Goal: Book appointment/travel/reservation

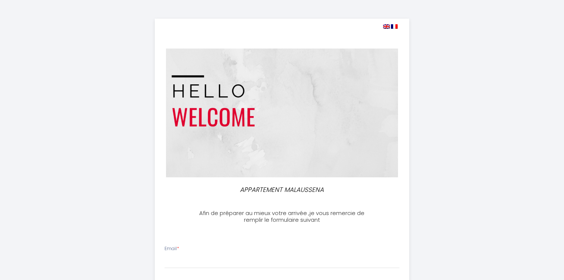
select select
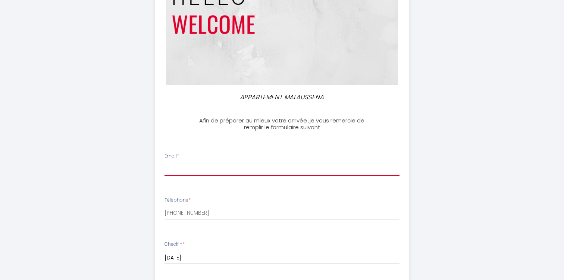
click at [281, 162] on input "Email *" at bounding box center [283, 168] width 236 height 13
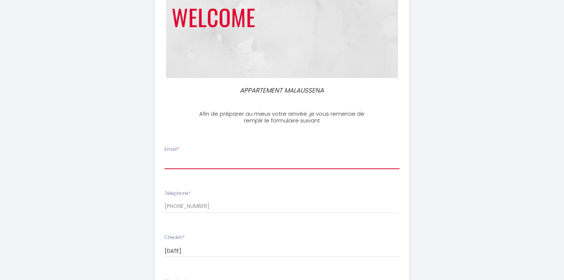
click at [269, 164] on input "Email *" at bounding box center [283, 162] width 236 height 13
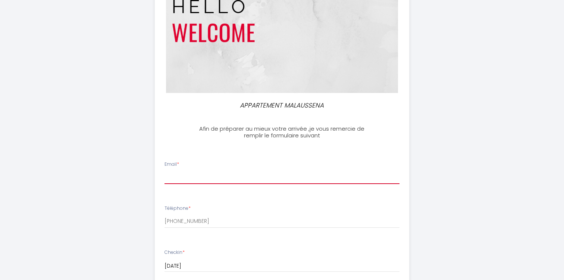
type input "[EMAIL_ADDRESS][DOMAIN_NAME]"
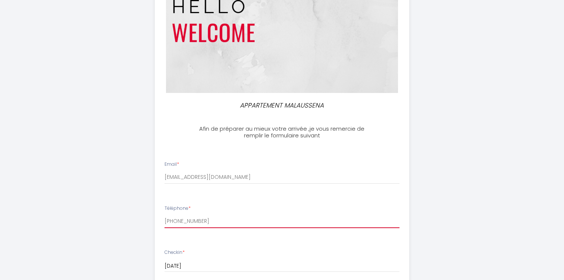
click at [245, 215] on input "[PHONE_NUMBER]" at bounding box center [283, 221] width 236 height 13
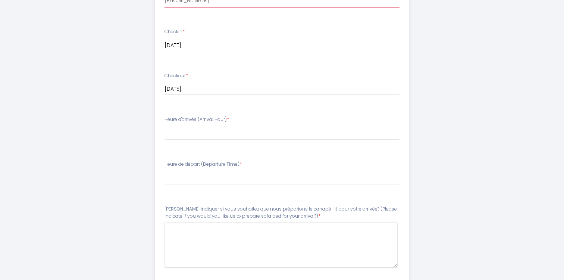
scroll to position [331, 0]
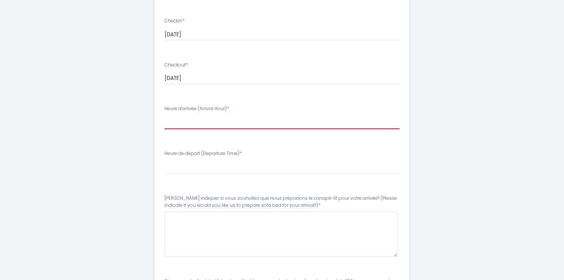
click at [243, 115] on select "15:00 15:30 16:00 16:30 17:00 17:30 18:00 18:30 19:00 19:30 20:00 20:30 21:00 2…" at bounding box center [283, 122] width 236 height 14
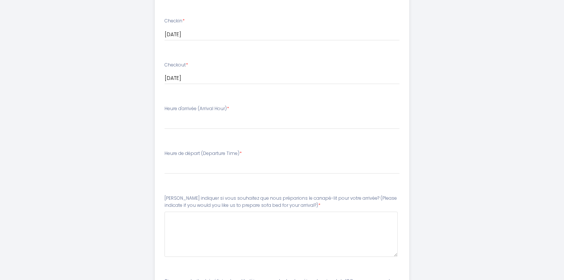
click at [300, 105] on div "Heure d'arrivée (Arrival Hour) * 15:00 15:30 16:00 16:30 17:00 17:30 18:00 18:3…" at bounding box center [283, 117] width 236 height 24
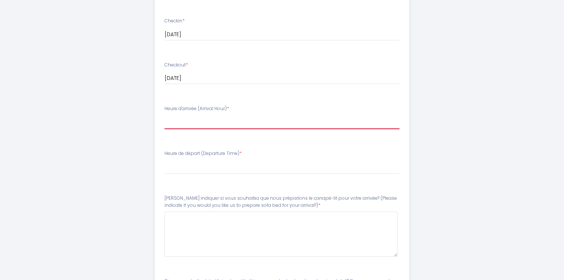
click at [300, 115] on select "15:00 15:30 16:00 16:30 17:00 17:30 18:00 18:30 19:00 19:30 20:00 20:30 21:00 2…" at bounding box center [283, 122] width 236 height 14
select select "15:00"
click at [165, 115] on select "15:00 15:30 16:00 16:30 17:00 17:30 18:00 18:30 19:00 19:30 20:00 20:30 21:00 2…" at bounding box center [283, 122] width 236 height 14
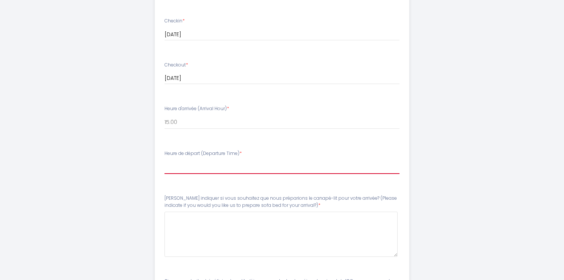
click at [282, 160] on select "00:00 00:30 01:00 01:30 02:00 02:30 03:00 03:30 04:00 04:30 05:00 05:30 06:00 0…" at bounding box center [283, 167] width 236 height 14
select select "10:00"
click at [165, 160] on select "00:00 00:30 01:00 01:30 02:00 02:30 03:00 03:30 04:00 04:30 05:00 05:30 06:00 0…" at bounding box center [283, 167] width 236 height 14
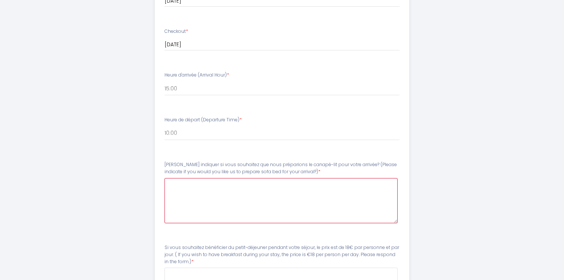
click at [259, 178] on arrival\?\)6 at bounding box center [282, 200] width 234 height 45
